Goal: Navigation & Orientation: Find specific page/section

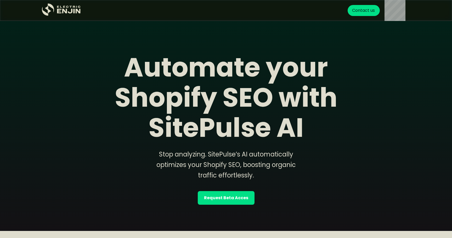
scroll to position [161, 0]
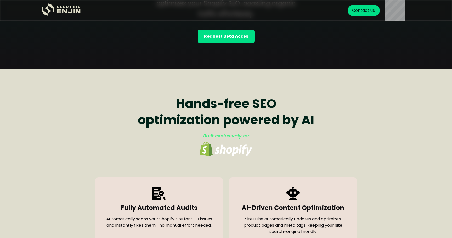
click at [72, 7] on icon ".st0{fill:#dfddc8;}" at bounding box center [61, 9] width 39 height 13
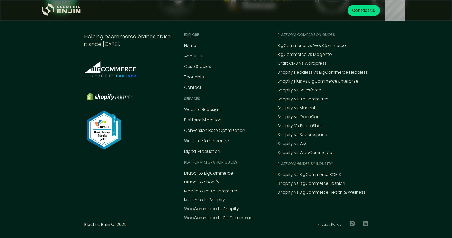
scroll to position [2432, 0]
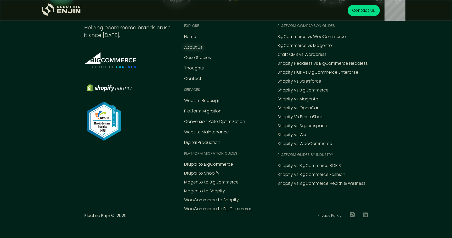
click at [185, 47] on div "About us" at bounding box center [193, 47] width 18 height 6
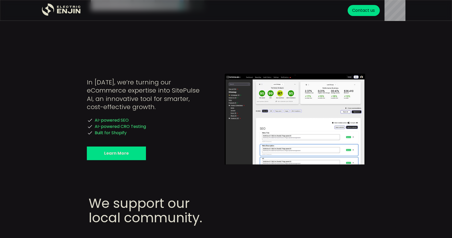
scroll to position [967, 0]
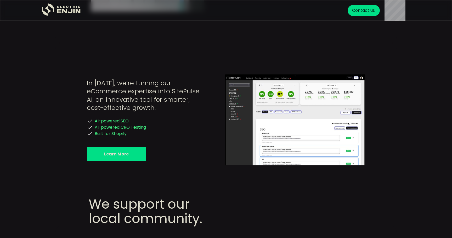
click at [142, 147] on link "Learn More" at bounding box center [116, 154] width 59 height 14
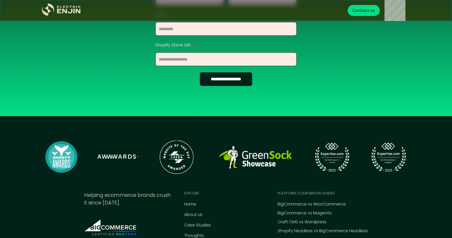
scroll to position [557, 0]
